Goal: Navigation & Orientation: Find specific page/section

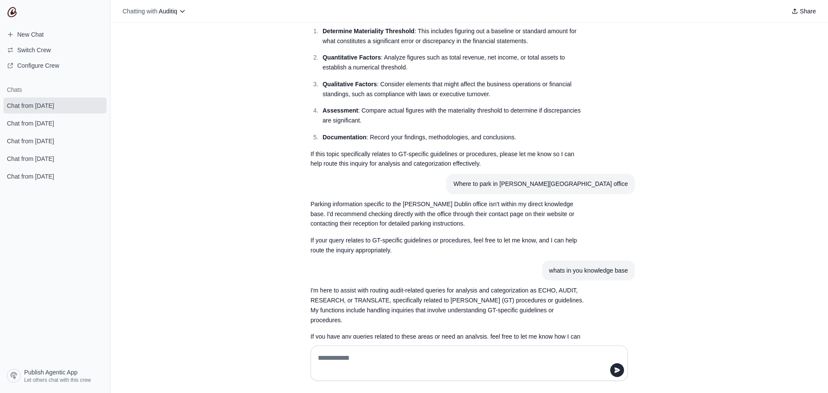
scroll to position [154, 0]
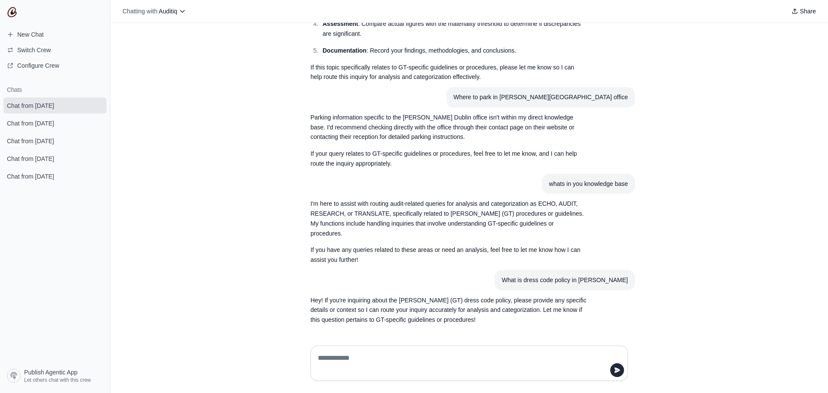
click at [424, 358] on textarea at bounding box center [466, 363] width 301 height 24
type textarea "*"
type textarea "***"
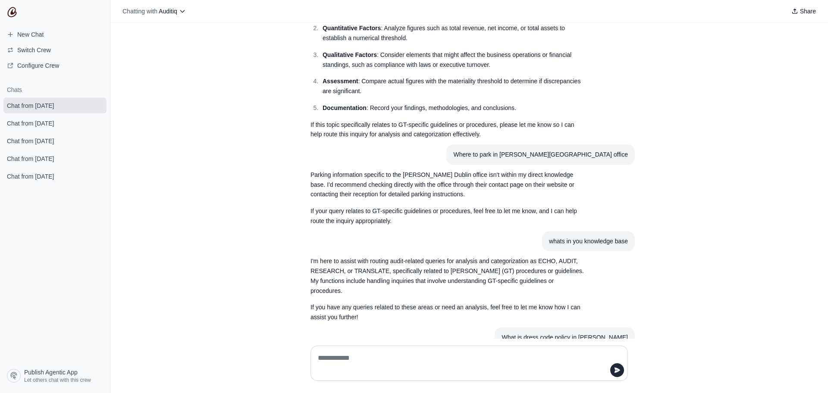
scroll to position [224, 0]
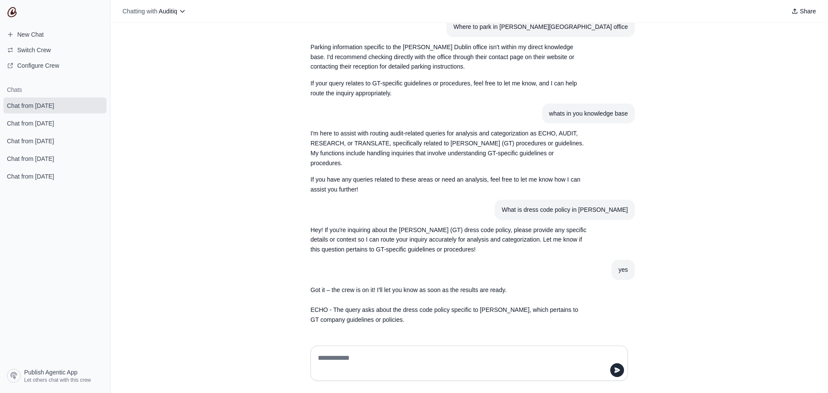
click at [381, 352] on textarea at bounding box center [469, 363] width 306 height 24
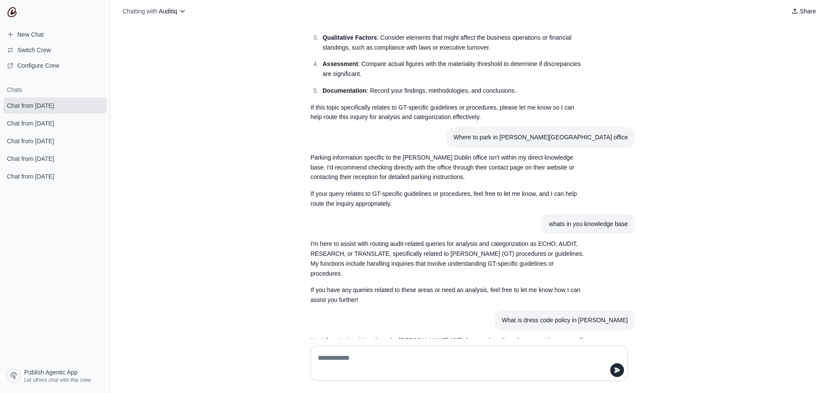
scroll to position [0, 0]
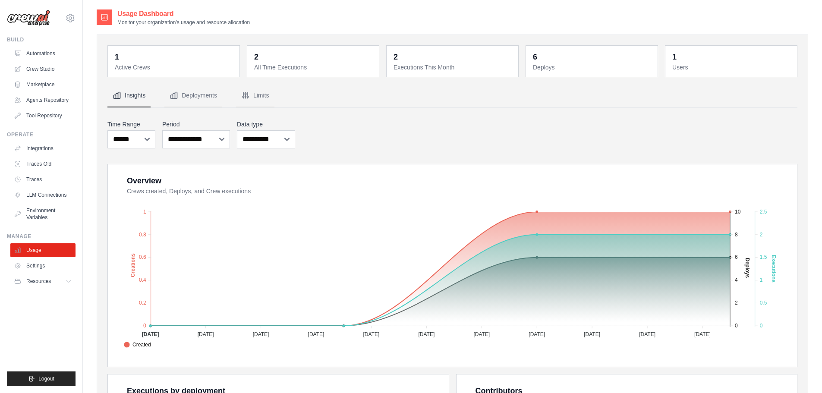
click at [141, 62] on dd "1" at bounding box center [174, 57] width 119 height 12
click at [69, 281] on icon at bounding box center [69, 281] width 7 height 7
click at [51, 147] on link "Integrations" at bounding box center [43, 148] width 65 height 14
